Goal: Navigation & Orientation: Find specific page/section

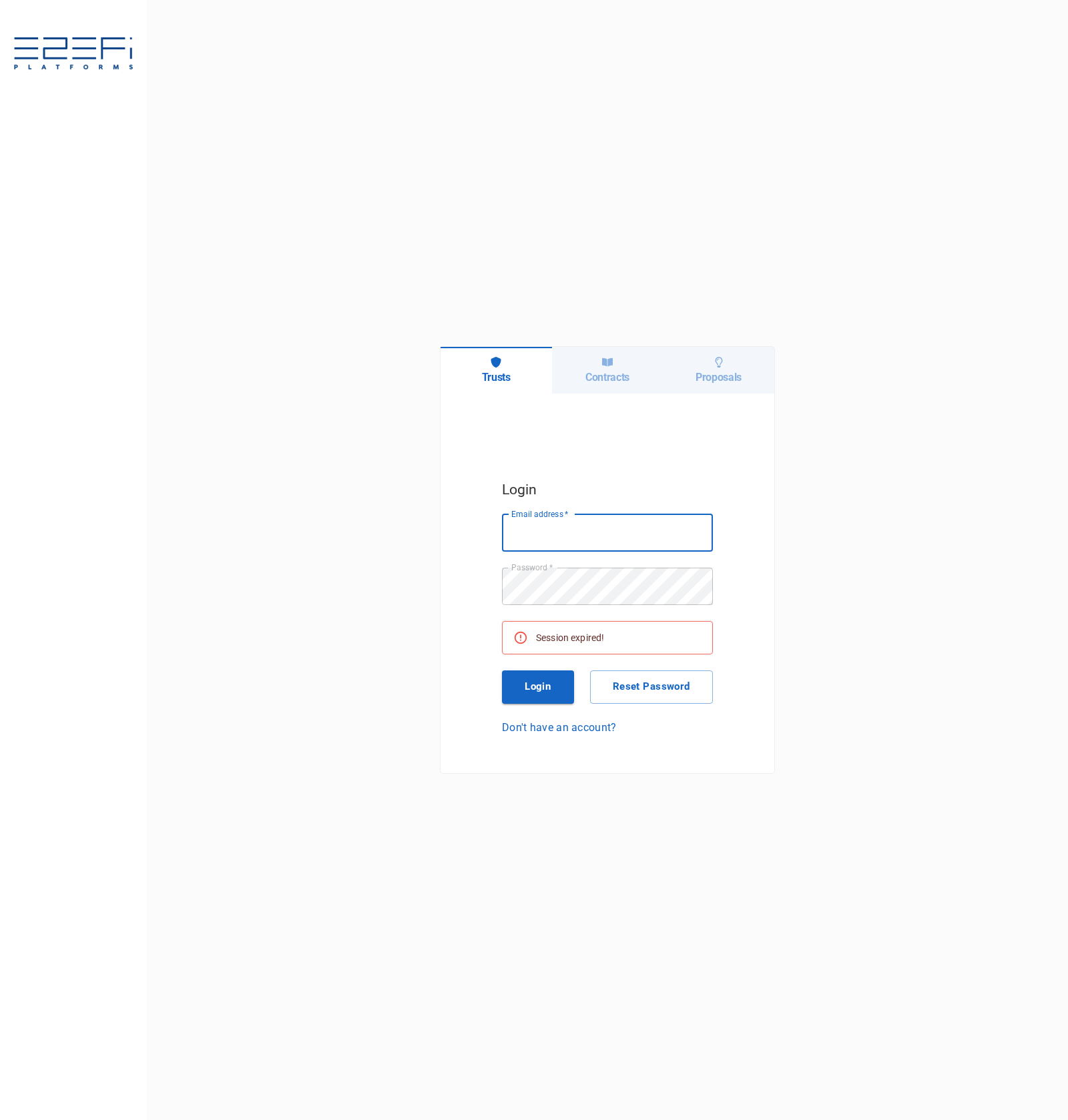
click at [648, 528] on input "Email address   *" at bounding box center [607, 533] width 211 height 38
type input "ken@integratedcapital.io"
click at [554, 686] on button "Login" at bounding box center [538, 687] width 72 height 33
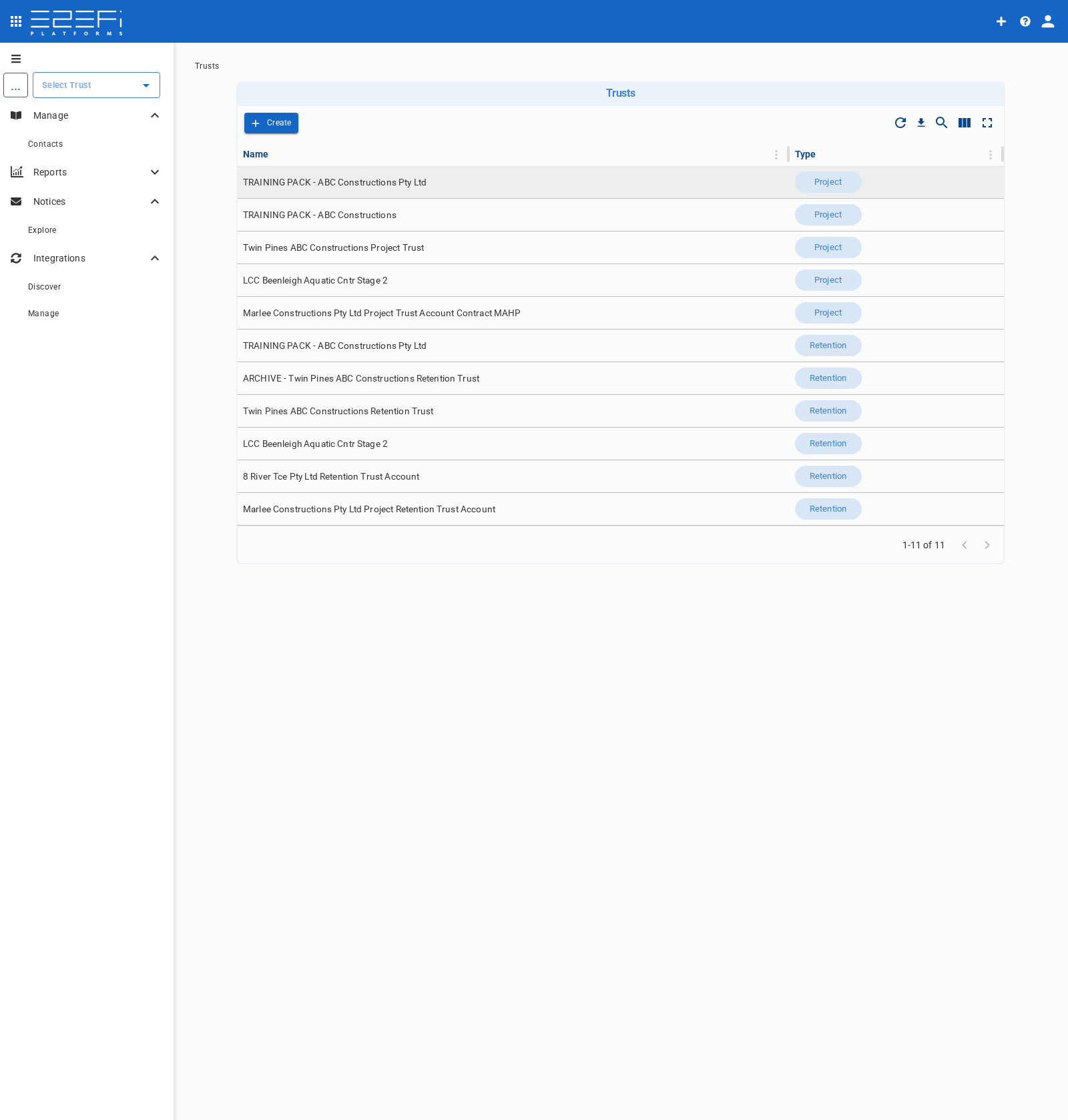
click at [378, 181] on span "TRAINING PACK - ABC Constructions Pty Ltd" at bounding box center [334, 182] width 184 height 13
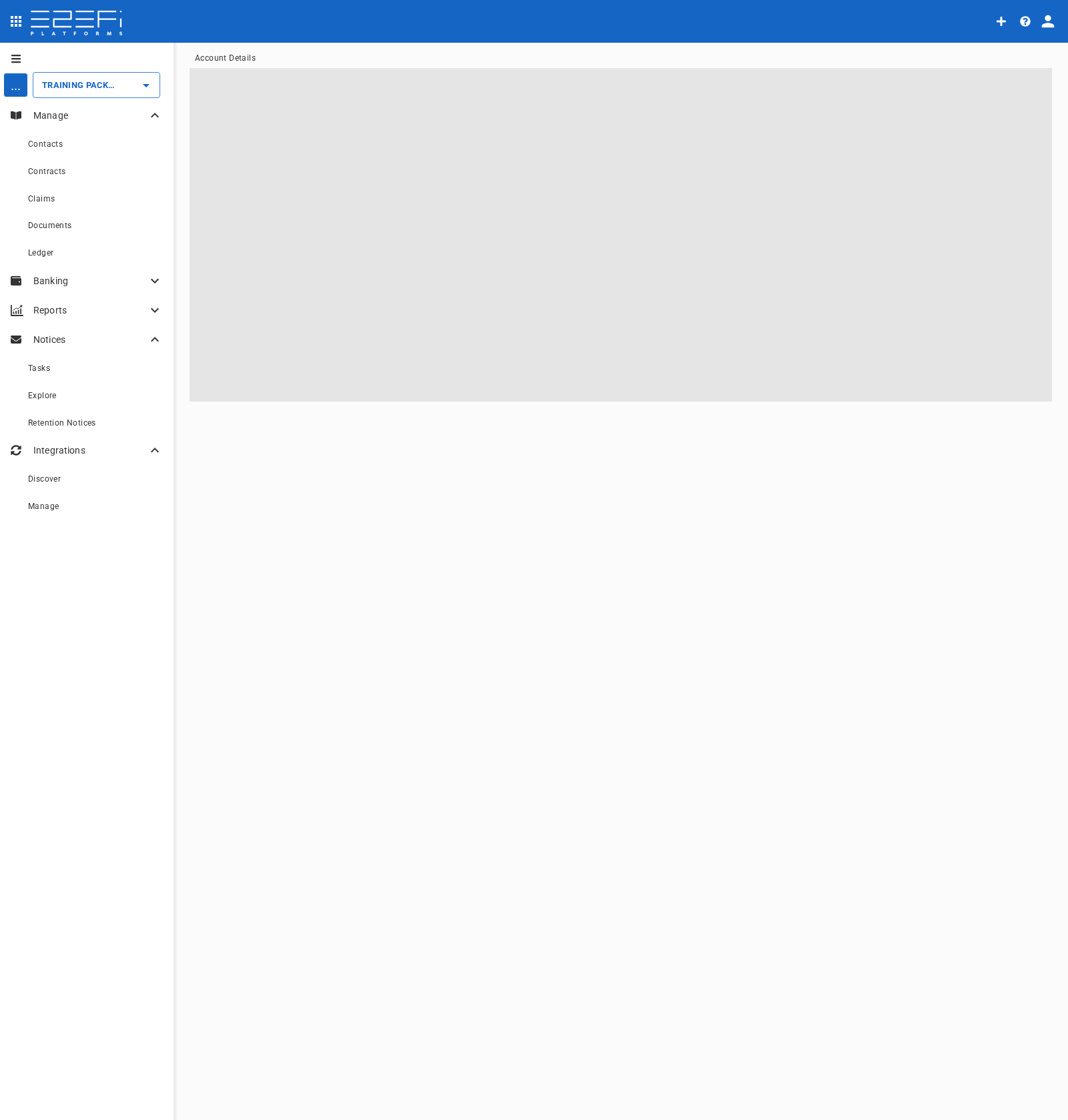
type input "TRAINING PACK - ABC Constructions Pty Ltd"
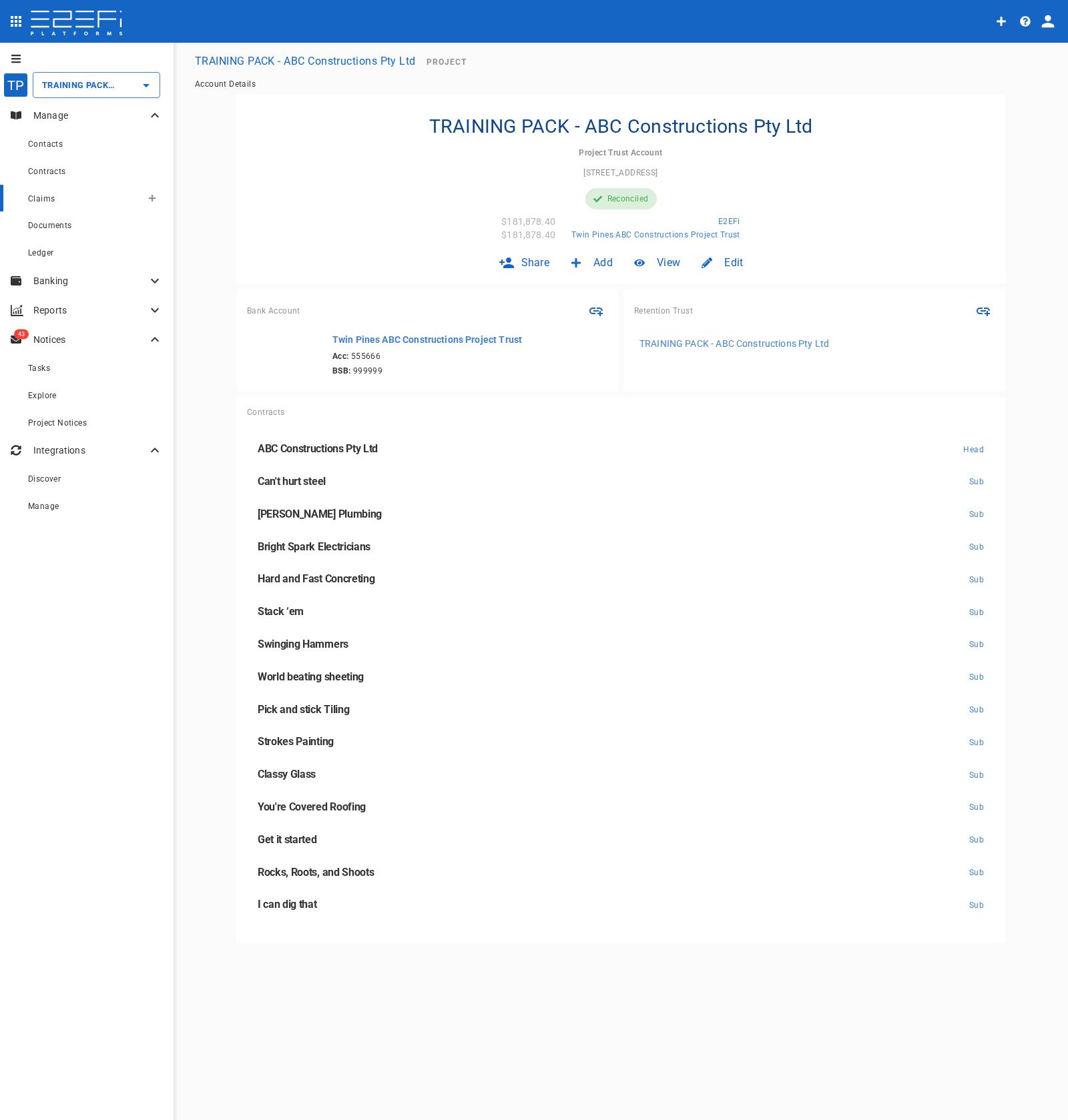
click at [90, 191] on div "Claims" at bounding box center [85, 199] width 114 height 17
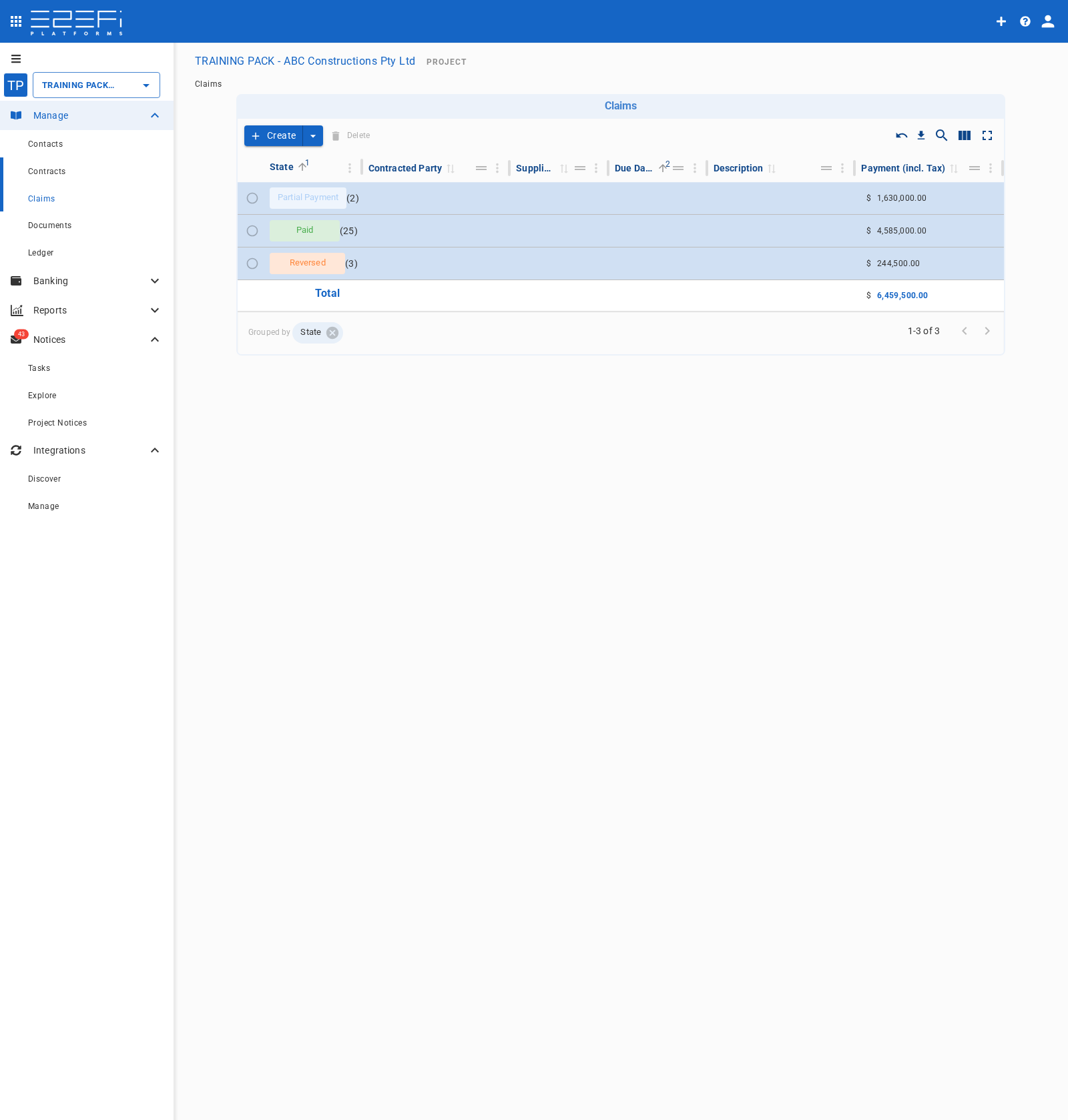
click at [89, 177] on div "Contracts" at bounding box center [96, 172] width 135 height 17
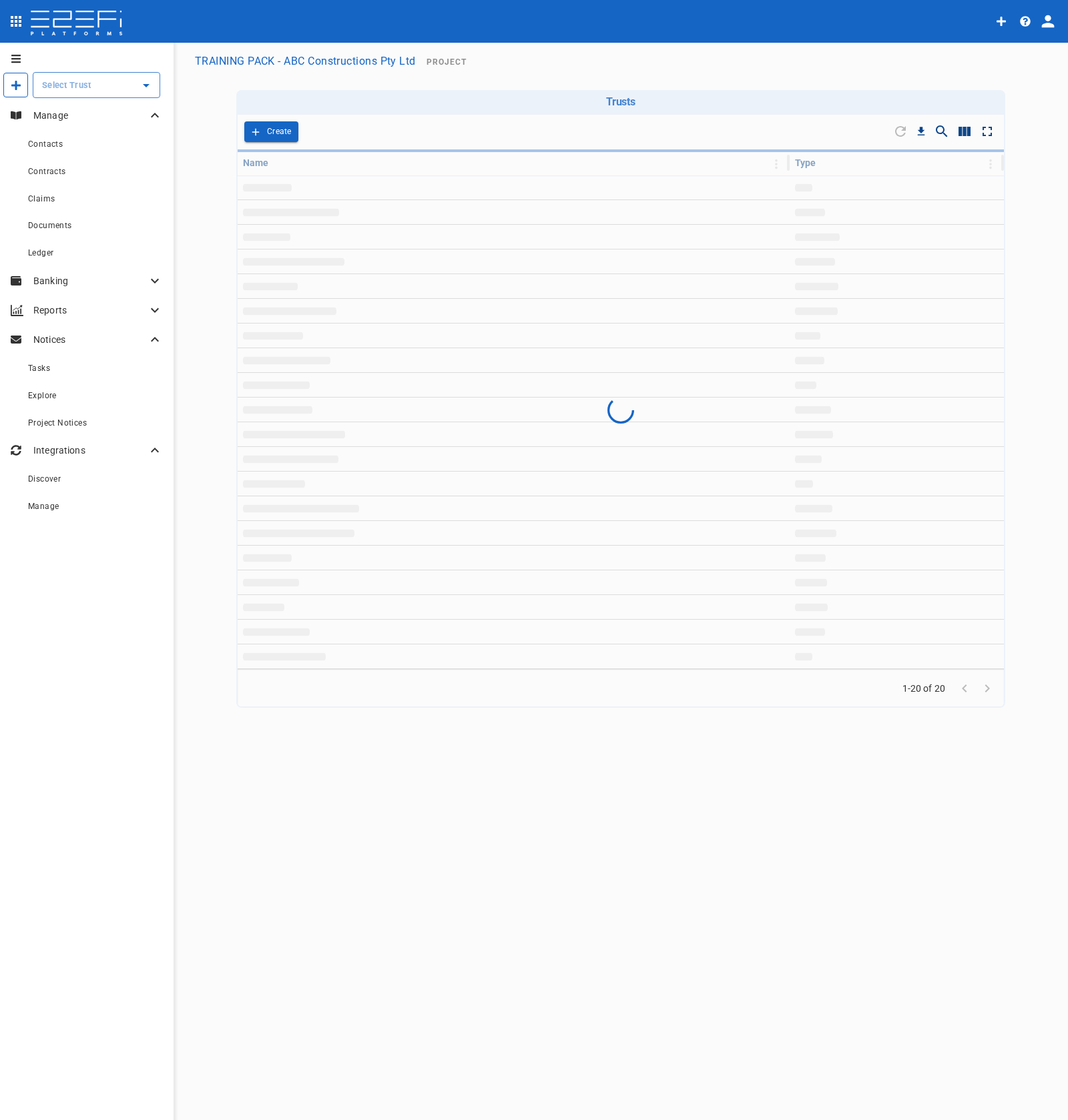
type input "TRAINING PACK - ABC Constructions Pty Ltd"
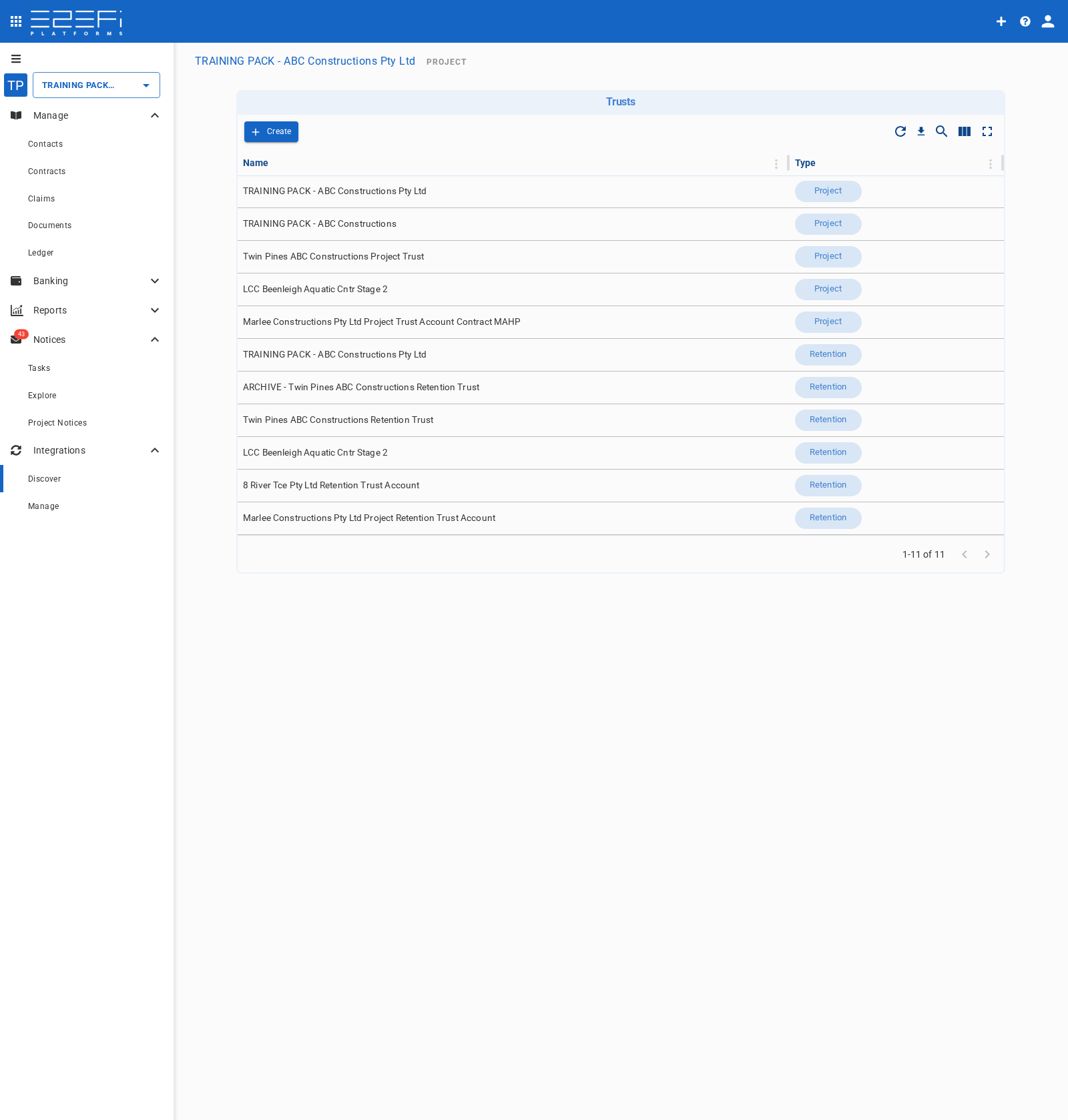
click at [89, 488] on link "Discover" at bounding box center [87, 479] width 174 height 28
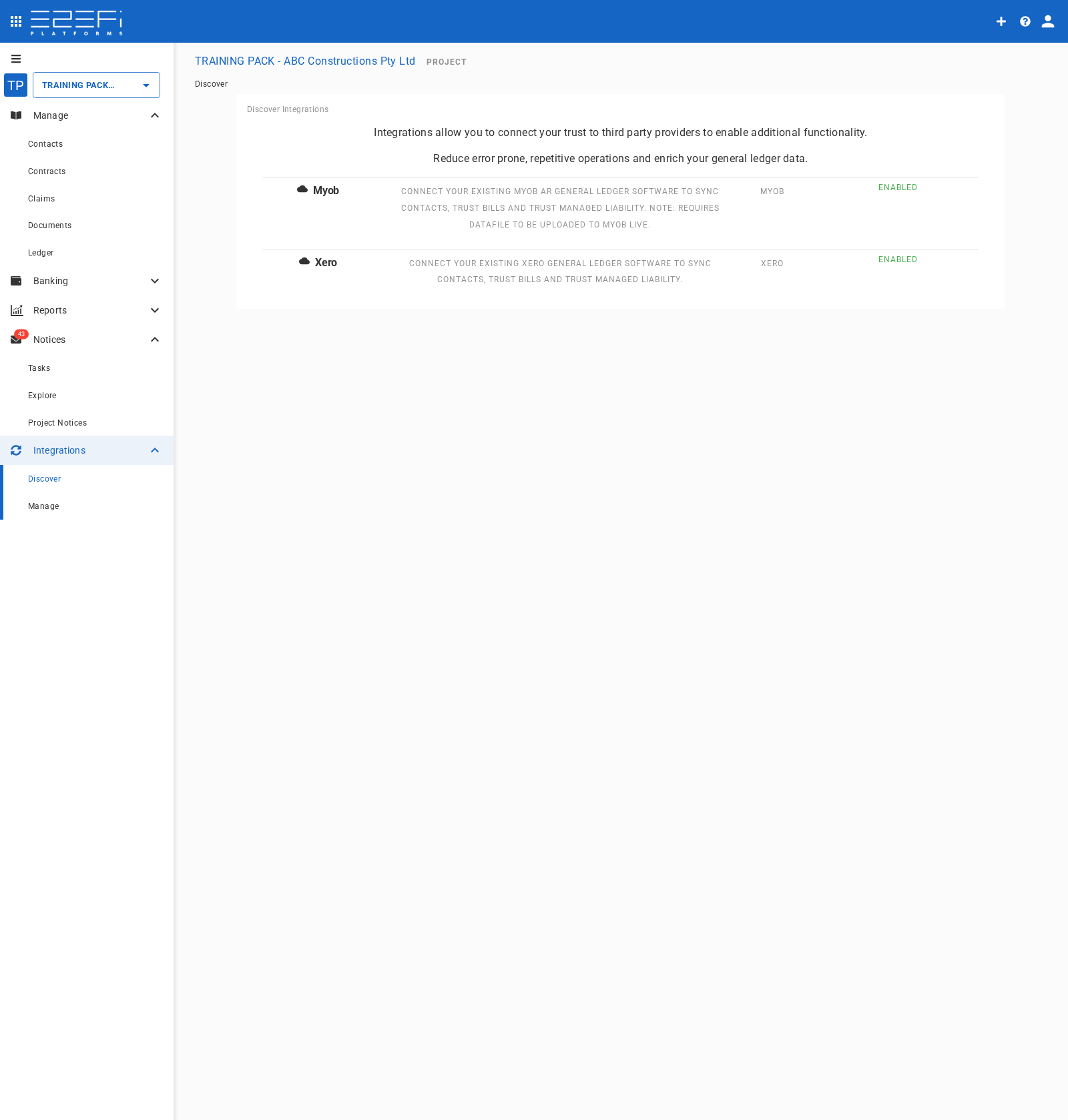
click at [82, 514] on link "Manage" at bounding box center [87, 506] width 174 height 28
click at [84, 487] on div "Discover" at bounding box center [96, 479] width 135 height 17
